Goal: Obtain resource: Download file/media

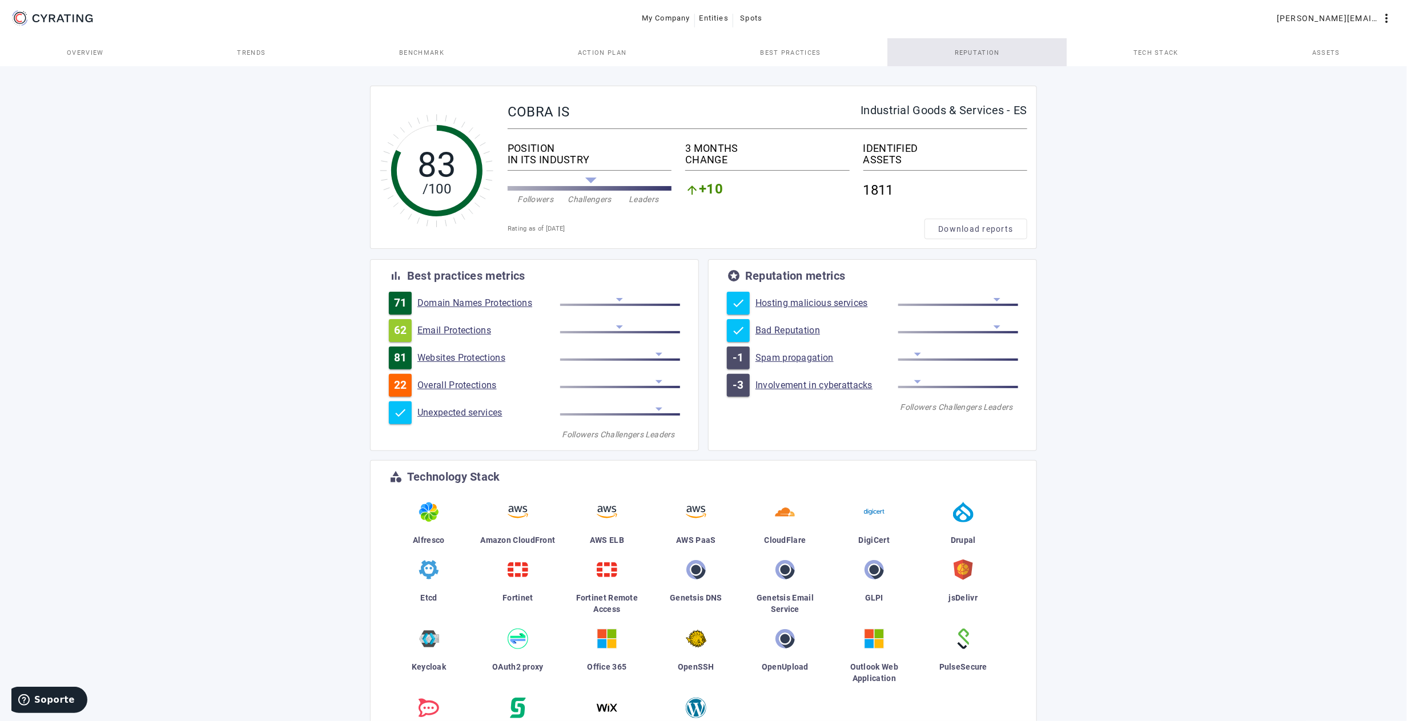
click at [973, 52] on span "Reputation" at bounding box center [976, 53] width 45 height 6
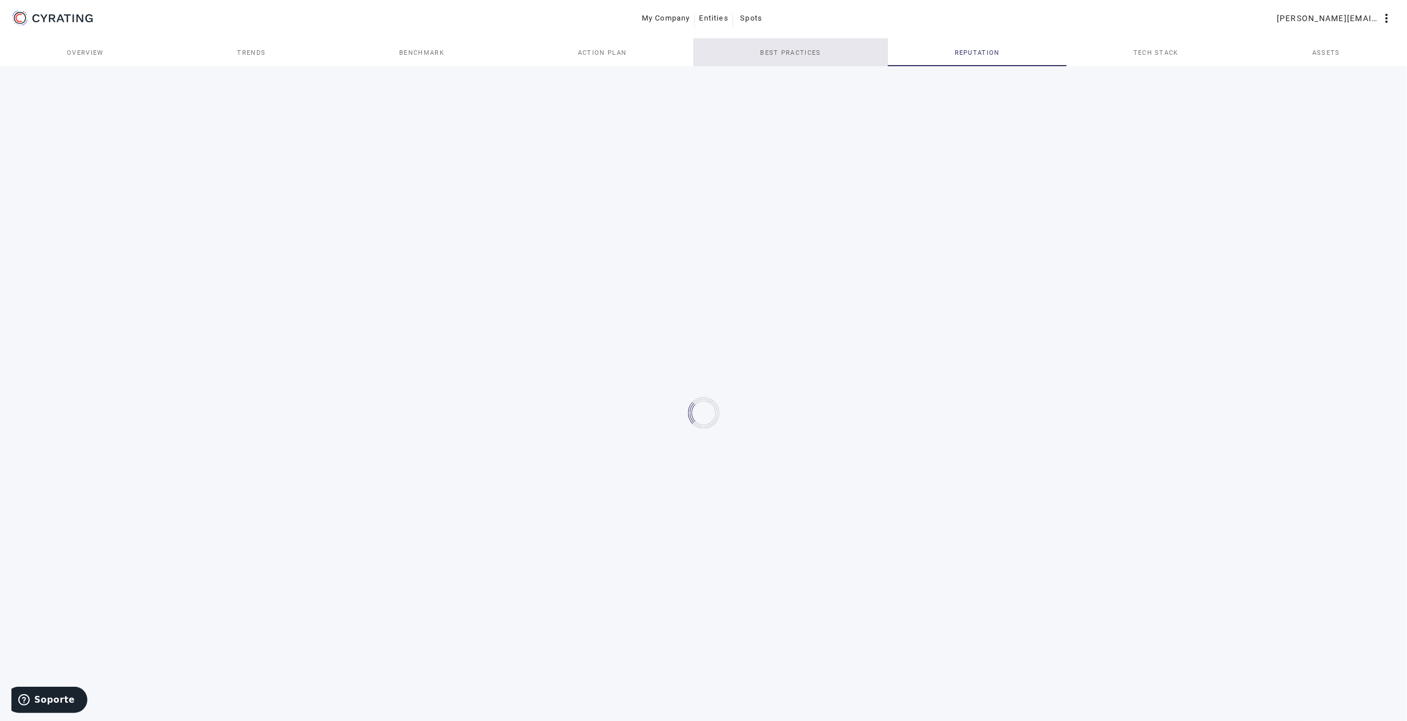
click at [810, 57] on span "Best practices" at bounding box center [790, 52] width 61 height 27
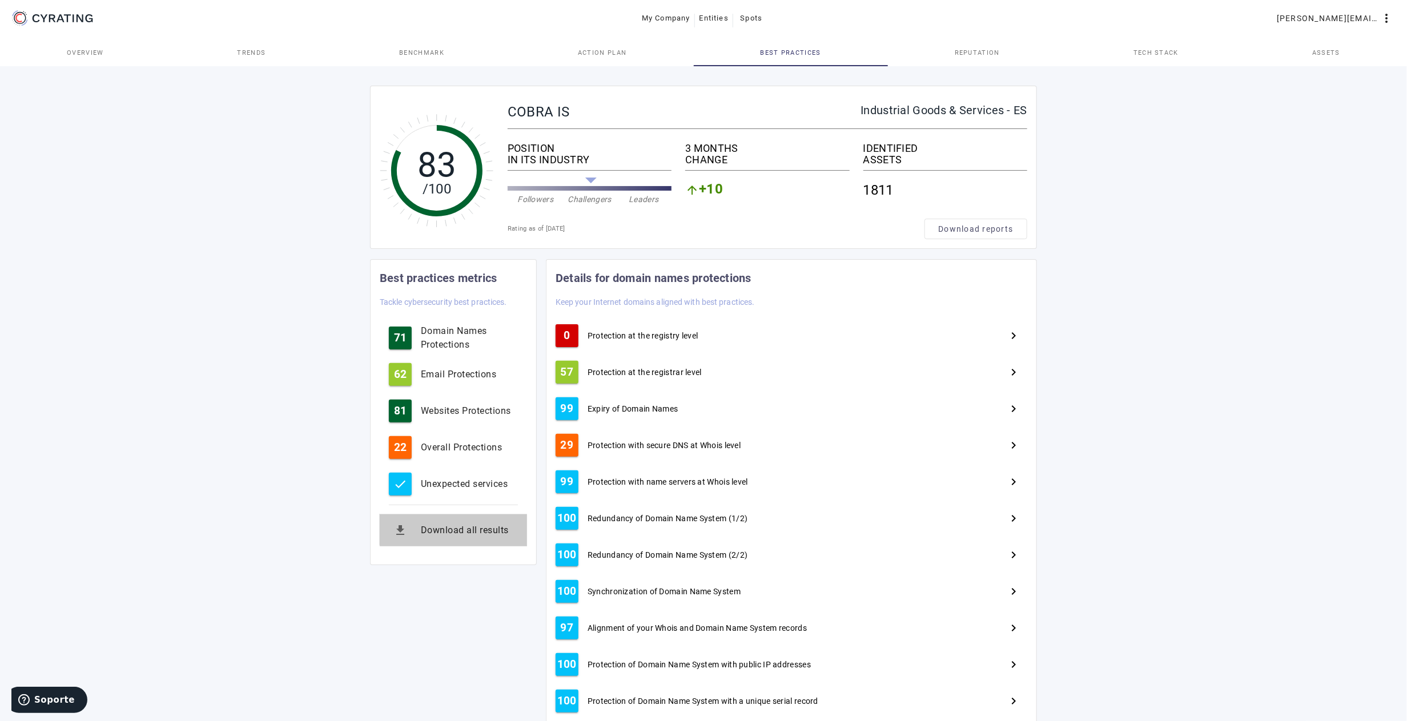
click at [471, 517] on button "get_app Download all results" at bounding box center [453, 530] width 147 height 32
click at [578, 58] on link "Action Plan" at bounding box center [602, 52] width 182 height 27
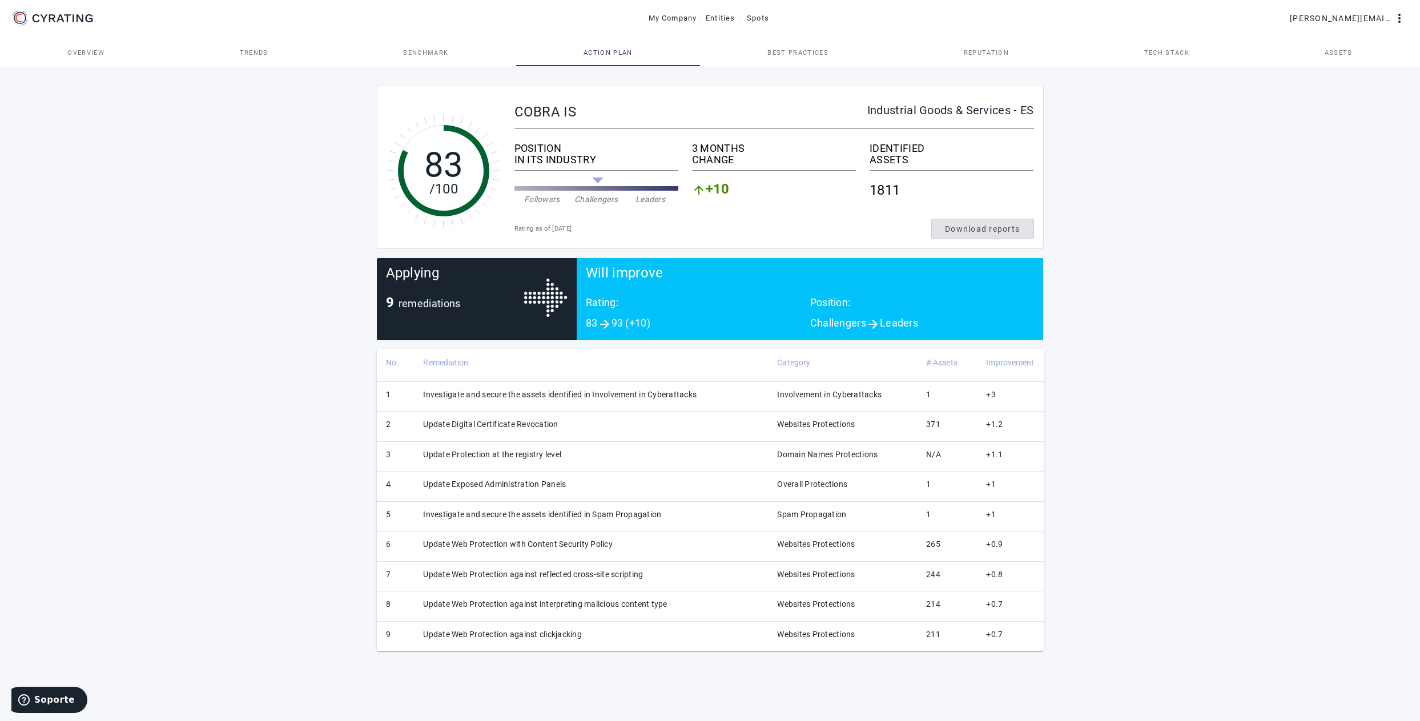
click at [981, 227] on span "Download reports" at bounding box center [982, 228] width 75 height 11
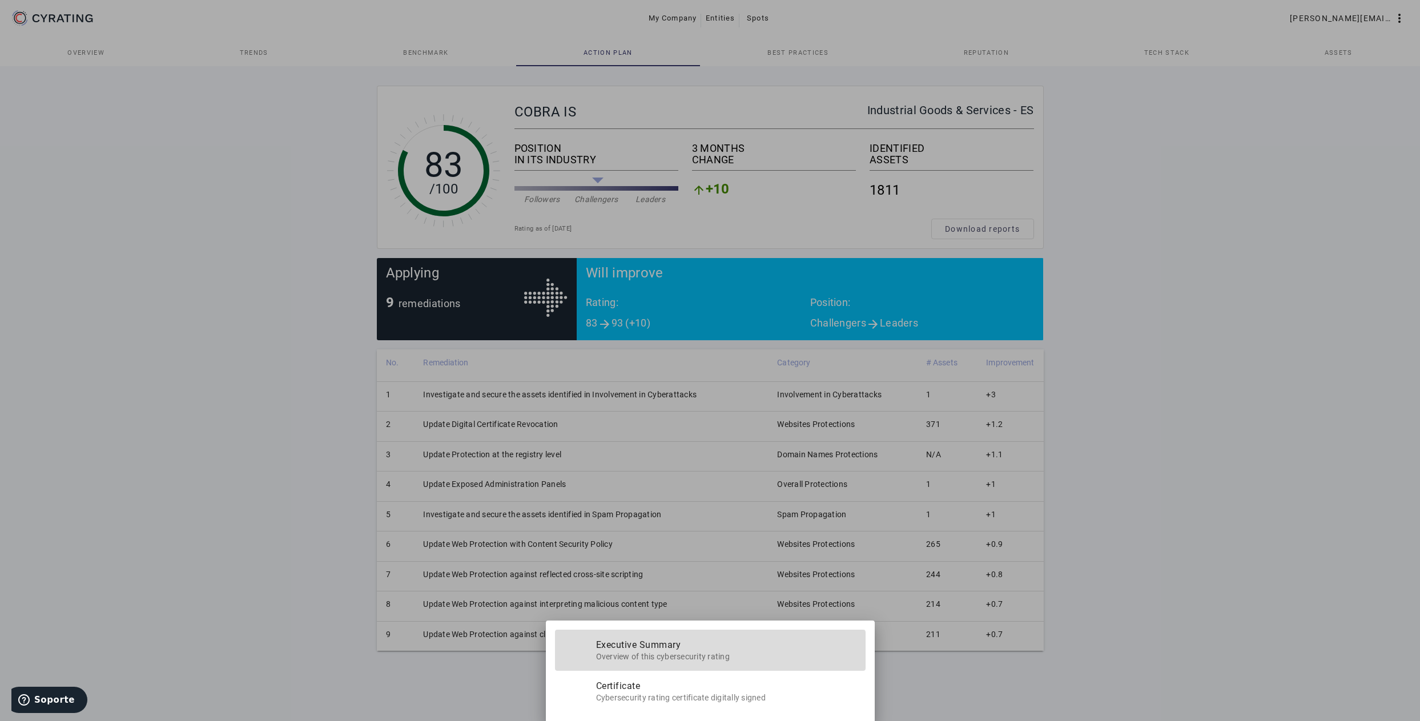
click at [691, 660] on span "Overview of this cybersecurity rating" at bounding box center [726, 655] width 260 height 14
